Goal: Task Accomplishment & Management: Complete application form

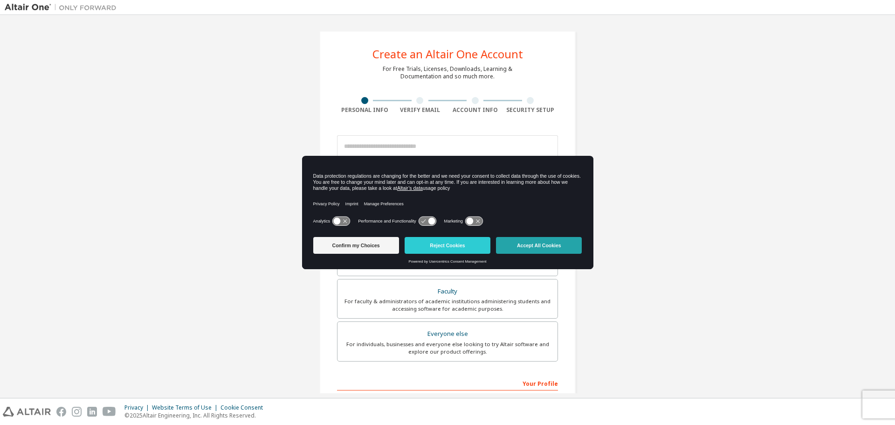
click at [524, 237] on button "Accept All Cookies" at bounding box center [539, 245] width 86 height 17
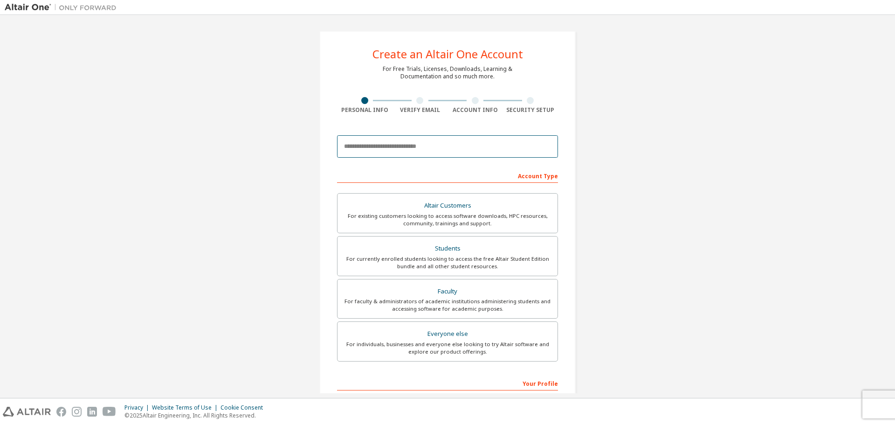
click at [467, 157] on input "email" at bounding box center [447, 146] width 221 height 22
type input "**********"
click at [486, 244] on div "Students" at bounding box center [447, 248] width 209 height 13
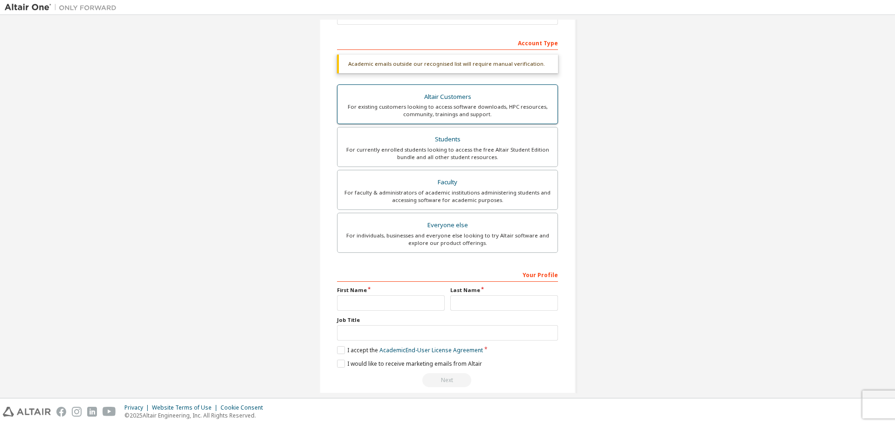
scroll to position [145, 0]
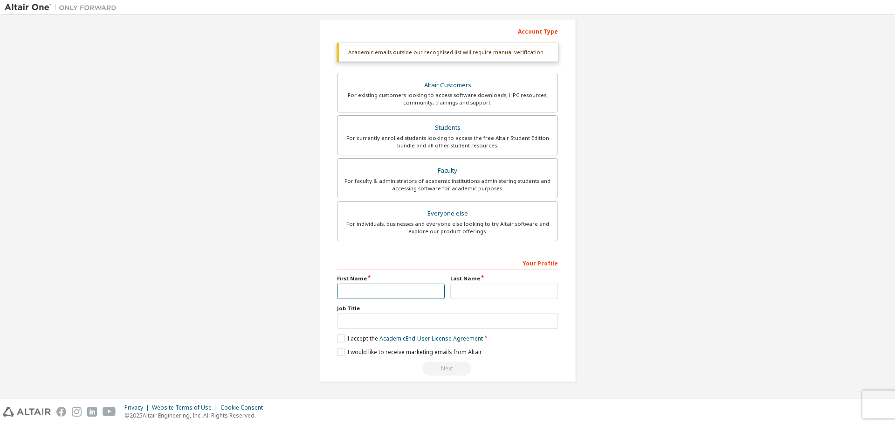
click at [391, 295] on input "text" at bounding box center [391, 291] width 108 height 15
type input "**********"
type input "*"
type input "****"
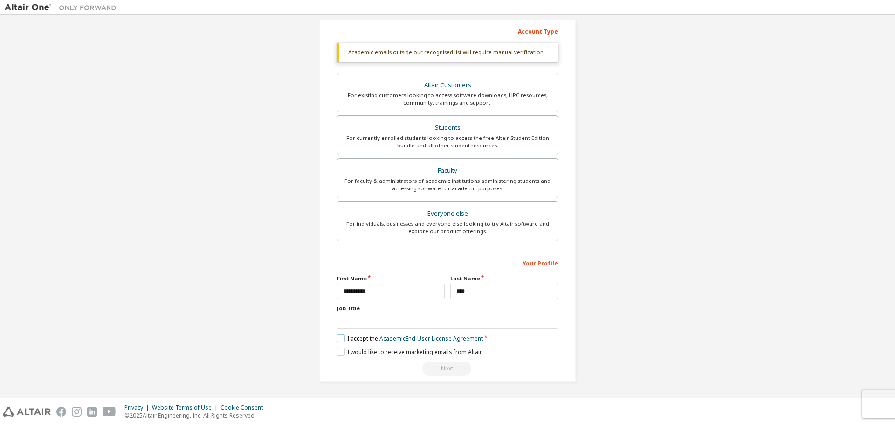
click at [345, 335] on label "I accept the Academic End-User License Agreement" at bounding box center [410, 338] width 146 height 8
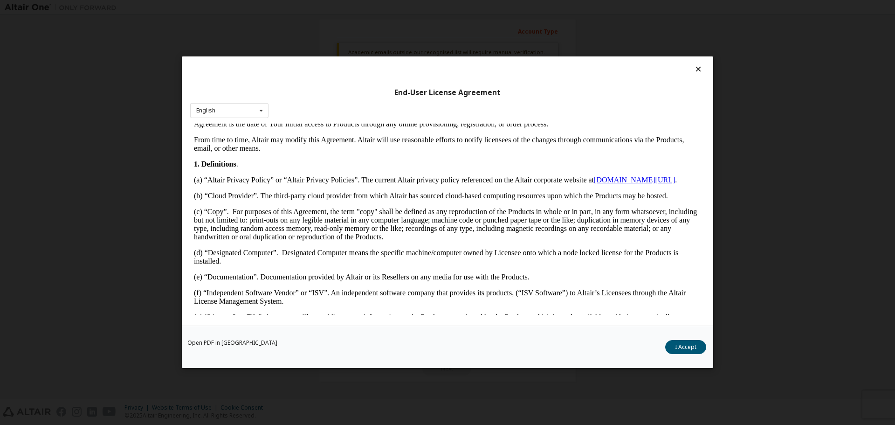
scroll to position [156, 0]
click at [250, 106] on div "English English" at bounding box center [229, 110] width 78 height 15
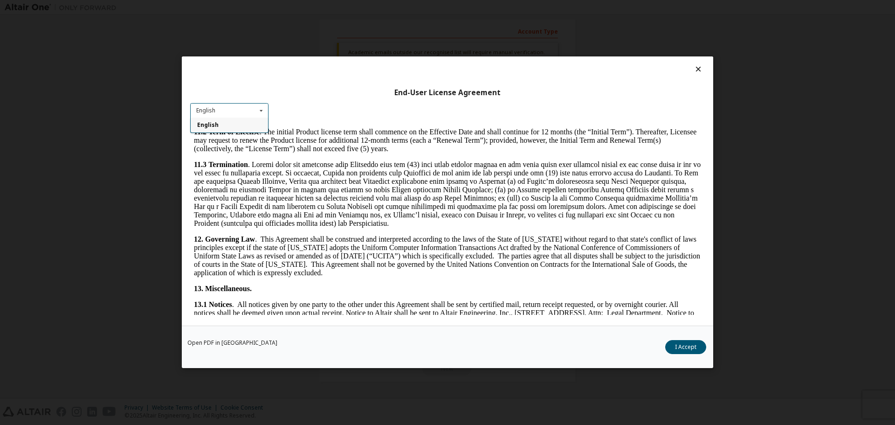
scroll to position [1407, 0]
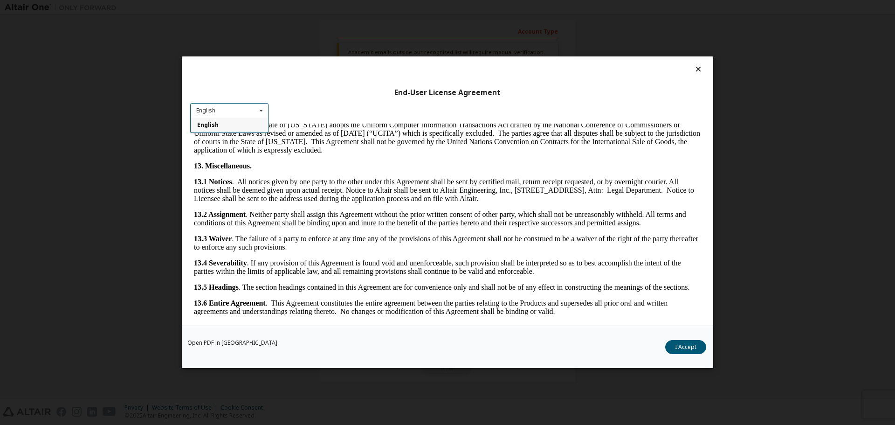
click at [693, 350] on button "I Accept" at bounding box center [686, 347] width 41 height 14
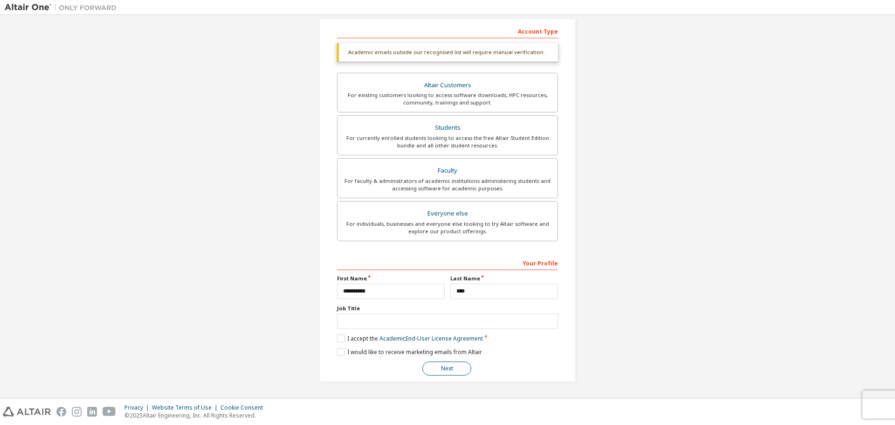
click at [447, 362] on button "Next" at bounding box center [447, 368] width 49 height 14
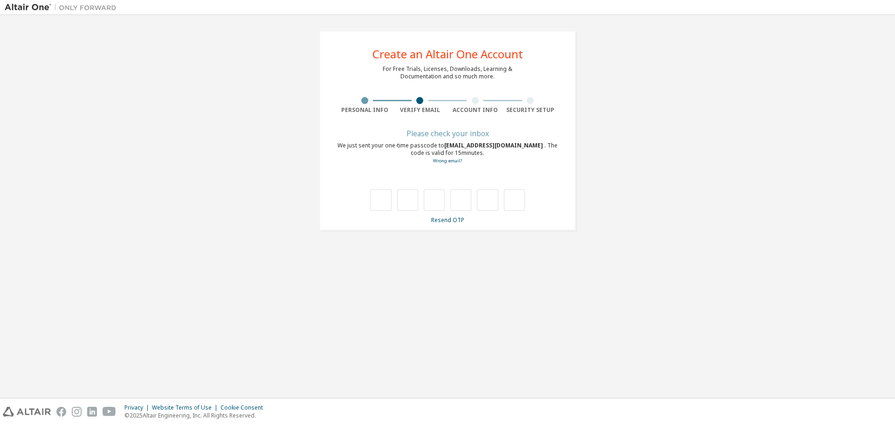
scroll to position [0, 0]
type input "*"
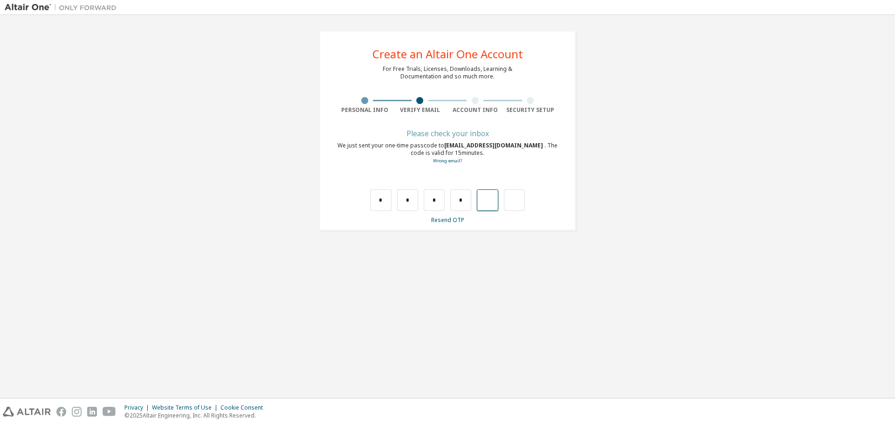
type input "*"
